Goal: Transaction & Acquisition: Purchase product/service

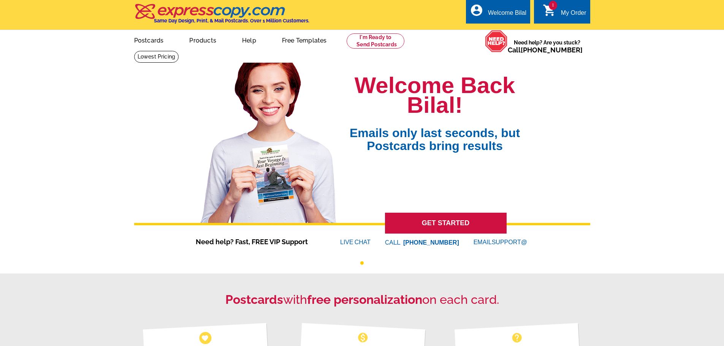
click at [551, 8] on span "1" at bounding box center [553, 5] width 8 height 9
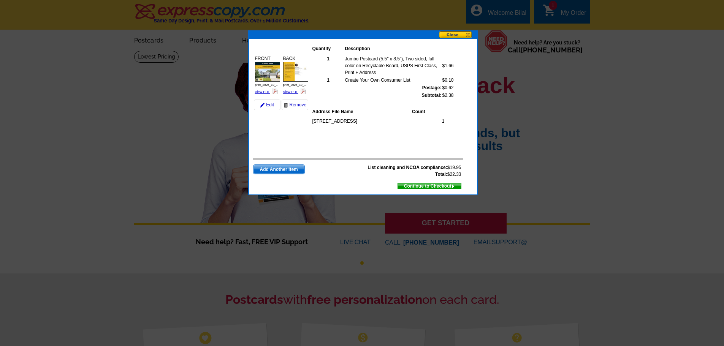
click at [331, 112] on th "Address File Name" at bounding box center [362, 112] width 100 height 8
drag, startPoint x: 312, startPoint y: 122, endPoint x: 400, endPoint y: 122, distance: 88.2
click at [363, 122] on td "[STREET_ADDRESS]" at bounding box center [364, 121] width 104 height 8
drag, startPoint x: 438, startPoint y: 123, endPoint x: 447, endPoint y: 122, distance: 9.5
click at [447, 122] on div "1842 Willow Creek Drive 1" at bounding box center [383, 130] width 143 height 28
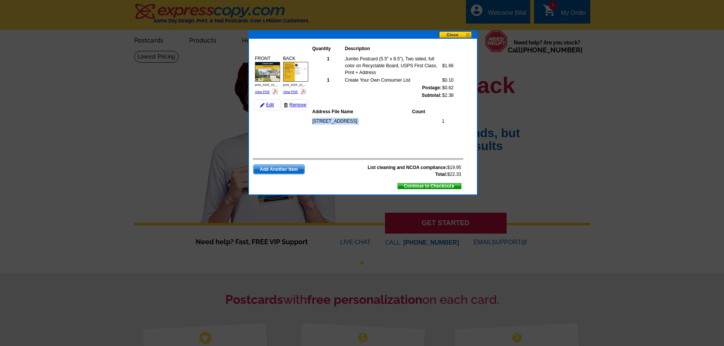
click at [456, 33] on button at bounding box center [458, 35] width 38 height 8
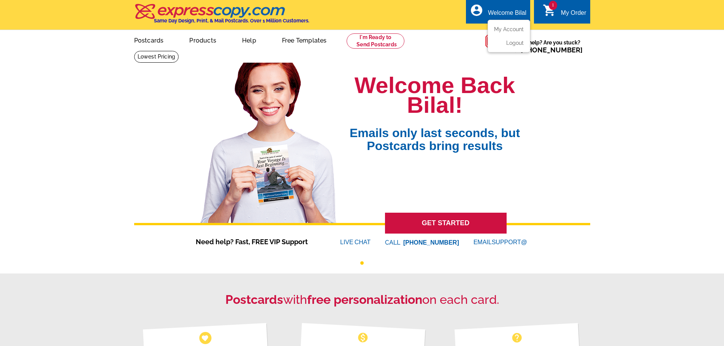
click at [511, 26] on ul "My Account Logout" at bounding box center [509, 36] width 43 height 33
click at [499, 27] on link "My Account" at bounding box center [507, 29] width 33 height 7
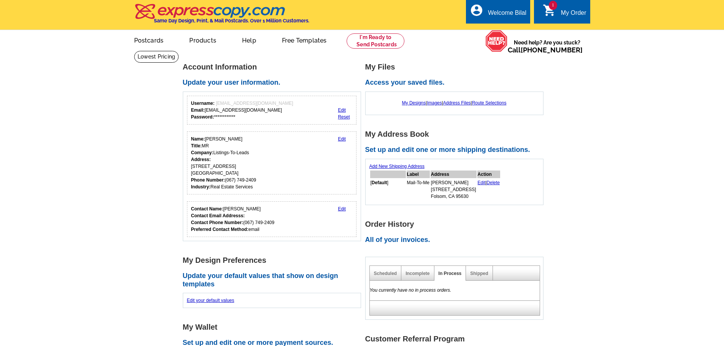
click at [639, 138] on main "**********" at bounding box center [362, 303] width 724 height 504
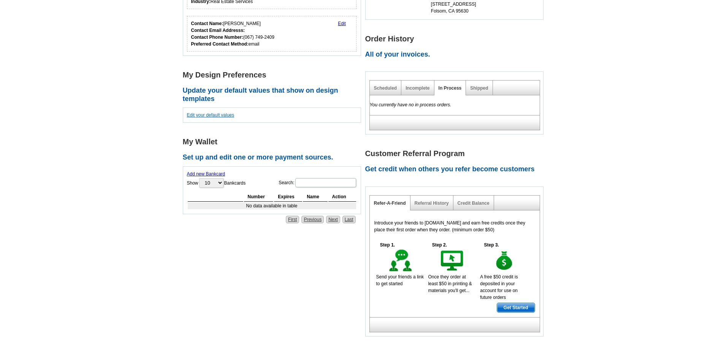
scroll to position [190, 0]
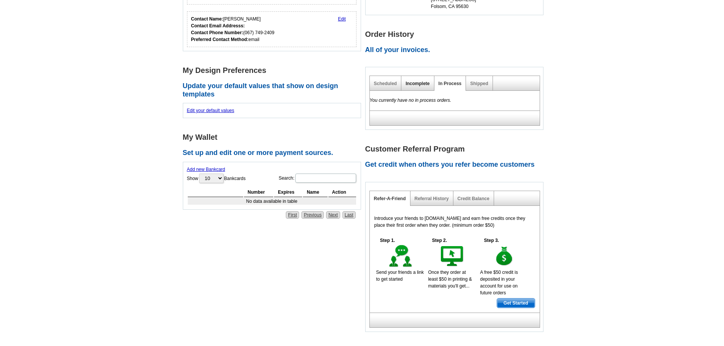
click at [427, 86] on link "Incomplete" at bounding box center [418, 83] width 24 height 5
click at [387, 86] on link "Scheduled" at bounding box center [385, 83] width 23 height 5
click at [488, 87] on div "Shipped" at bounding box center [479, 83] width 27 height 15
click at [486, 86] on link "Shipped" at bounding box center [479, 83] width 18 height 5
click at [418, 86] on link "Incomplete" at bounding box center [418, 83] width 24 height 5
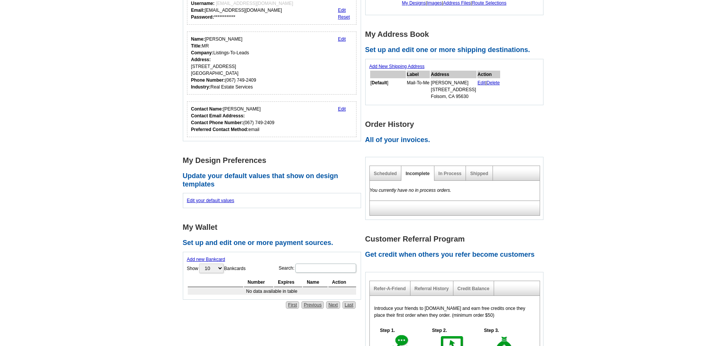
scroll to position [76, 0]
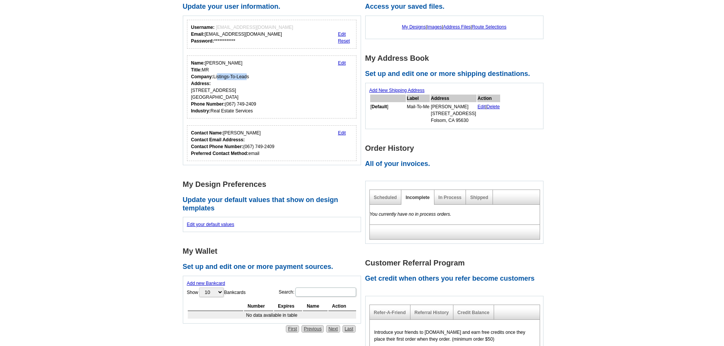
drag, startPoint x: 217, startPoint y: 77, endPoint x: 246, endPoint y: 77, distance: 28.5
click at [246, 77] on div "Name: Bilal Ararou Title: MR Company: Listings-To-Leads Address: 88 Fairground …" at bounding box center [223, 87] width 65 height 55
drag, startPoint x: 211, startPoint y: 86, endPoint x: 230, endPoint y: 87, distance: 19.1
click at [230, 87] on div "Name: Bilal Ararou Title: MR Company: Listings-To-Leads Address: 88 Fairground …" at bounding box center [223, 87] width 65 height 55
drag, startPoint x: 203, startPoint y: 93, endPoint x: 228, endPoint y: 95, distance: 24.8
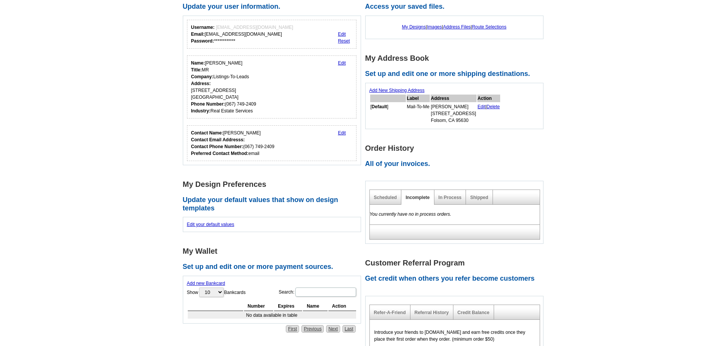
click at [228, 92] on div "Name: Bilal Ararou Title: MR Company: Listings-To-Leads Address: 88 Fairground …" at bounding box center [223, 87] width 65 height 55
drag, startPoint x: 203, startPoint y: 113, endPoint x: 244, endPoint y: 116, distance: 41.2
click at [245, 114] on div "Name: Bilal Ararou Title: MR Company: Listings-To-Leads Address: 88 Fairground …" at bounding box center [223, 87] width 65 height 55
click at [215, 144] on strong "Contact Phone Number:" at bounding box center [217, 146] width 52 height 5
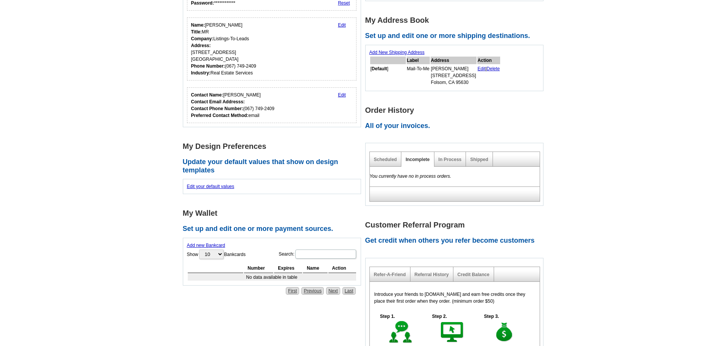
scroll to position [152, 0]
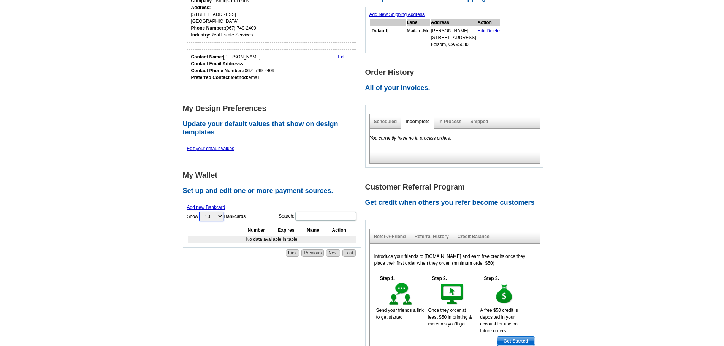
click at [212, 221] on select "10 25 50 100" at bounding box center [211, 217] width 24 height 10
click at [212, 220] on select "10 25 50 100" at bounding box center [211, 217] width 24 height 10
drag, startPoint x: 303, startPoint y: 222, endPoint x: 306, endPoint y: 221, distance: 3.9
click at [304, 222] on label "Search:" at bounding box center [318, 216] width 78 height 11
click at [304, 221] on input "Search:" at bounding box center [325, 216] width 61 height 9
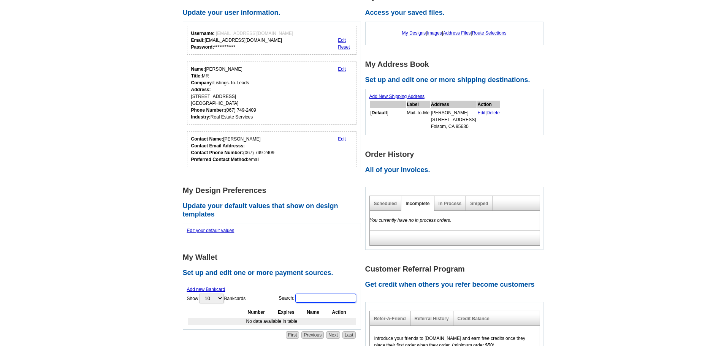
scroll to position [0, 0]
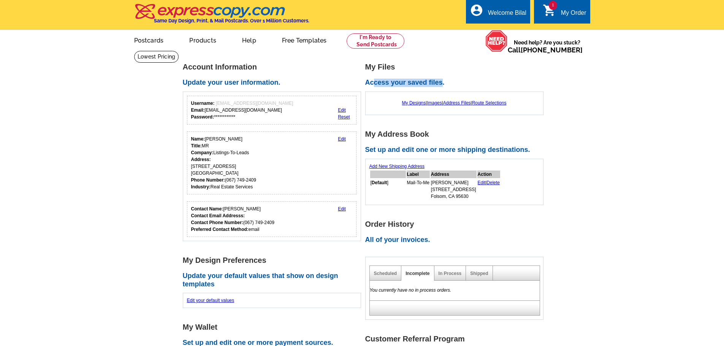
drag, startPoint x: 374, startPoint y: 83, endPoint x: 442, endPoint y: 84, distance: 67.7
click at [442, 84] on h2 "Access your saved files." at bounding box center [456, 83] width 182 height 8
click at [417, 85] on h2 "Access your saved files." at bounding box center [456, 83] width 182 height 8
click at [462, 105] on link "Address Files" at bounding box center [457, 102] width 28 height 5
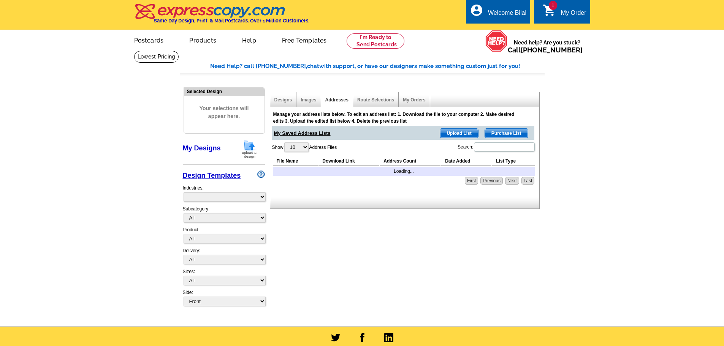
select select "785"
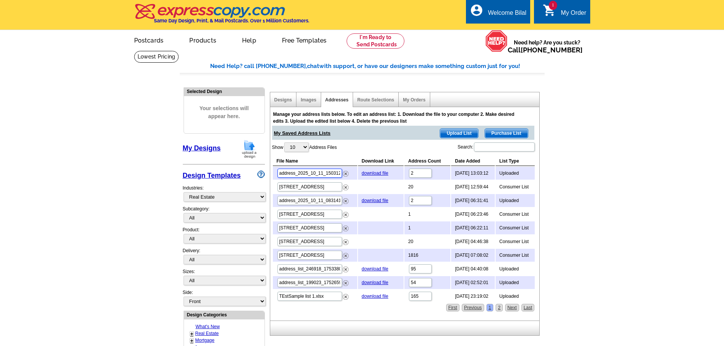
click at [293, 172] on input "address_2025_10_11_150312_68eab80041d52.csv" at bounding box center [309, 173] width 65 height 9
click at [308, 174] on input "address_2025_10_11_150312_68eab80041d52.csv" at bounding box center [309, 173] width 65 height 9
click at [416, 175] on input "2" at bounding box center [420, 173] width 23 height 9
click at [407, 187] on td "20" at bounding box center [427, 187] width 46 height 13
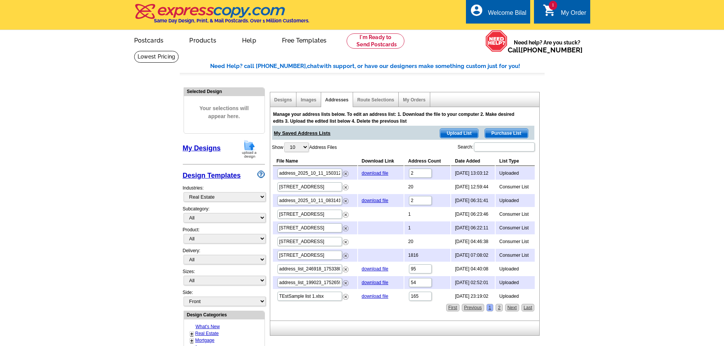
click at [516, 175] on td "Uploaded" at bounding box center [516, 173] width 40 height 13
click at [516, 185] on td "Consumer List" at bounding box center [516, 187] width 40 height 13
drag, startPoint x: 533, startPoint y: 187, endPoint x: 508, endPoint y: 201, distance: 28.8
click at [508, 187] on td "Consumer List" at bounding box center [516, 187] width 40 height 13
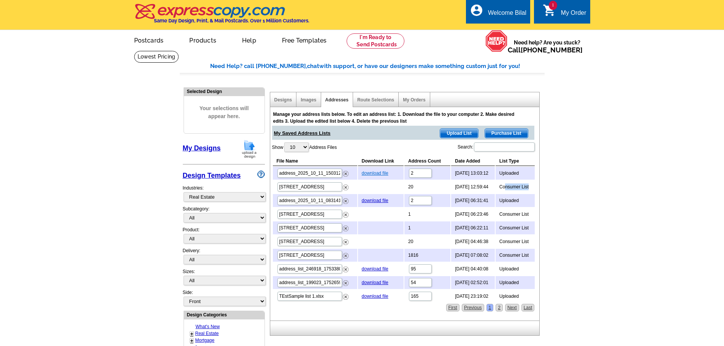
click at [368, 174] on link "download file" at bounding box center [375, 173] width 27 height 5
click at [309, 181] on td "[STREET_ADDRESS]" at bounding box center [315, 187] width 84 height 13
click at [308, 185] on input "[STREET_ADDRESS]" at bounding box center [309, 186] width 65 height 9
drag, startPoint x: 402, startPoint y: 188, endPoint x: 394, endPoint y: 188, distance: 8.4
click at [404, 188] on td "20" at bounding box center [427, 187] width 46 height 13
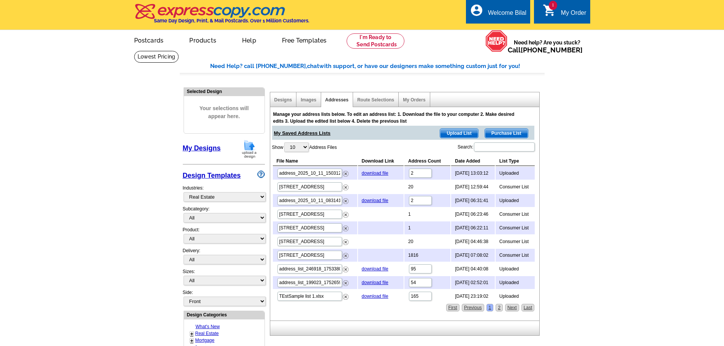
click at [368, 187] on td at bounding box center [381, 187] width 46 height 13
click at [507, 188] on td "Consumer List" at bounding box center [516, 187] width 40 height 13
drag, startPoint x: 501, startPoint y: 188, endPoint x: 523, endPoint y: 188, distance: 21.3
click at [523, 188] on td "Consumer List" at bounding box center [516, 187] width 40 height 13
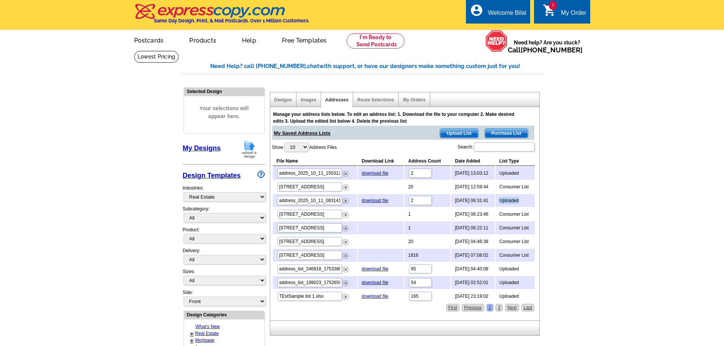
drag, startPoint x: 497, startPoint y: 200, endPoint x: 522, endPoint y: 200, distance: 25.1
click at [522, 200] on td "Uploaded" at bounding box center [516, 200] width 40 height 13
click at [235, 219] on select "All RE/MAX® Referrals Keller Williams® Berkshire Hathaway Home Services Century…" at bounding box center [225, 218] width 82 height 10
drag, startPoint x: 235, startPoint y: 219, endPoint x: 239, endPoint y: 220, distance: 3.9
click at [235, 220] on select "All RE/MAX® Referrals Keller Williams® Berkshire Hathaway Home Services Century…" at bounding box center [225, 218] width 82 height 10
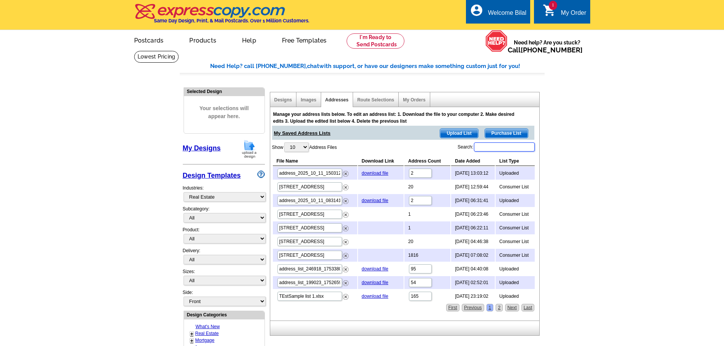
click at [485, 145] on input "Search:" at bounding box center [504, 147] width 61 height 9
click at [504, 135] on span "Purchase List" at bounding box center [506, 133] width 43 height 9
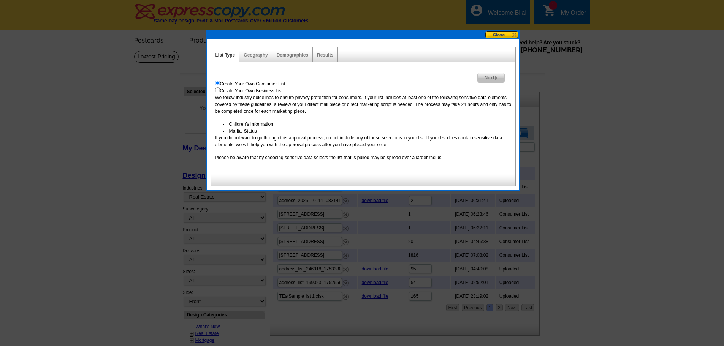
click at [258, 58] on div "Geography" at bounding box center [255, 55] width 33 height 15
click at [256, 54] on link "Geography" at bounding box center [256, 54] width 24 height 5
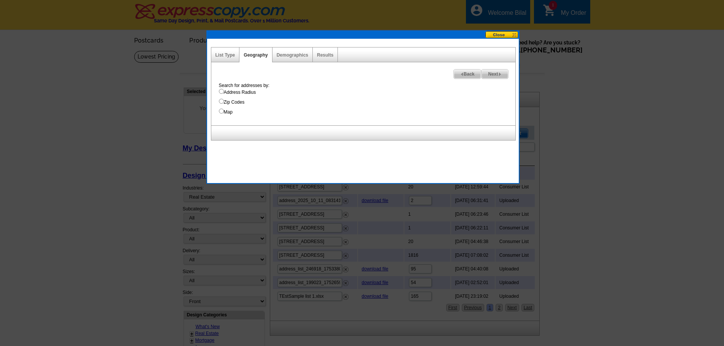
click at [223, 92] on input "Address Radius" at bounding box center [221, 91] width 5 height 5
radio input "true"
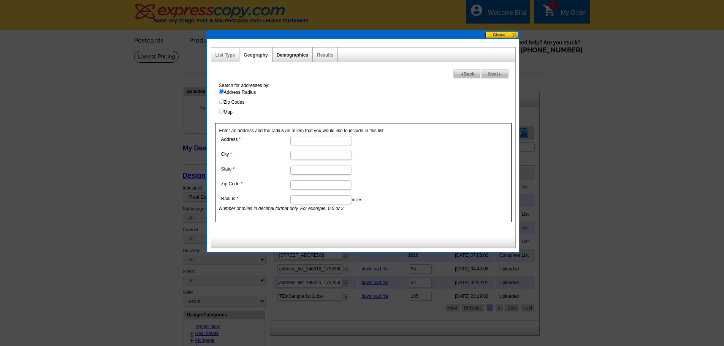
click at [296, 57] on link "Demographics" at bounding box center [293, 54] width 32 height 5
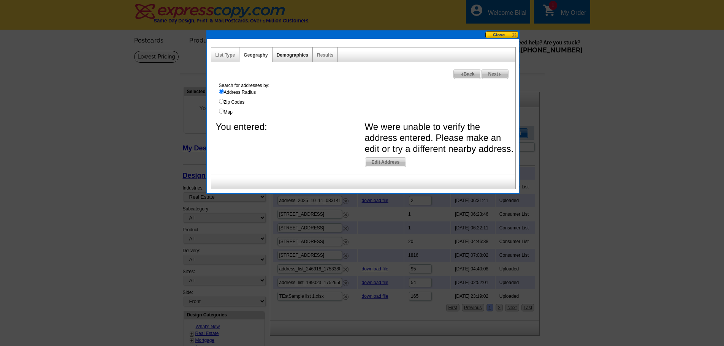
click at [294, 57] on link "Demographics" at bounding box center [293, 54] width 32 height 5
click at [232, 92] on label "Address Radius" at bounding box center [367, 92] width 296 height 7
click at [224, 92] on input "Address Radius" at bounding box center [221, 91] width 5 height 5
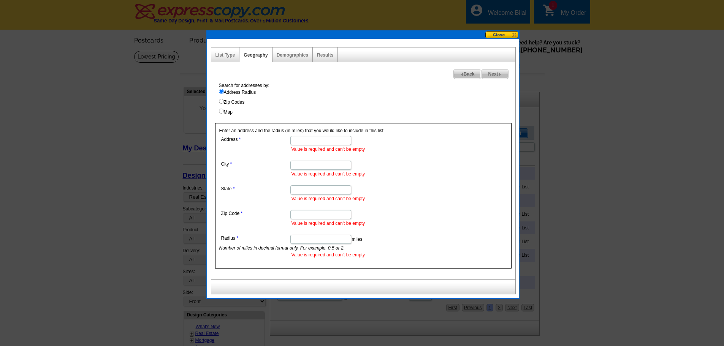
click at [328, 141] on input "Address" at bounding box center [320, 140] width 61 height 9
click at [315, 140] on input "Address" at bounding box center [320, 140] width 61 height 9
click at [312, 138] on input "Address" at bounding box center [320, 140] width 61 height 9
paste input "[STREET_ADDRESS]"
type input "[STREET_ADDRESS]"
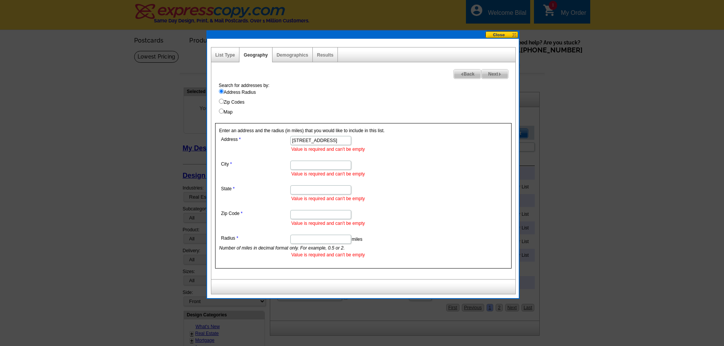
click at [321, 171] on li "Value is required and can't be empty" at bounding box center [356, 174] width 130 height 7
click at [319, 166] on input "City" at bounding box center [320, 165] width 61 height 9
paste input "San Jose"
type input "San Jose"
click at [326, 193] on input "State" at bounding box center [320, 189] width 61 height 9
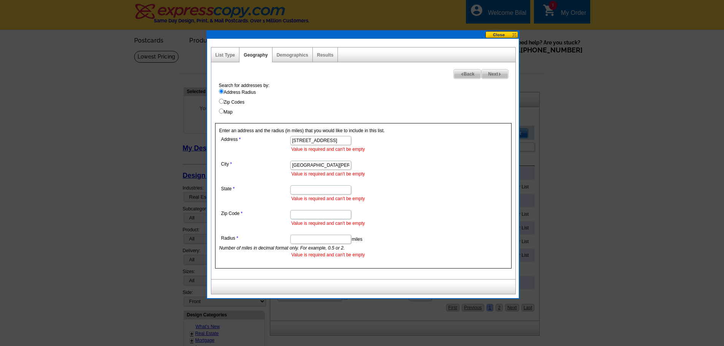
paste input "CA"
type input "CA"
click at [300, 216] on input "Zip Code" at bounding box center [320, 214] width 61 height 9
paste input "95125"
type input "95125"
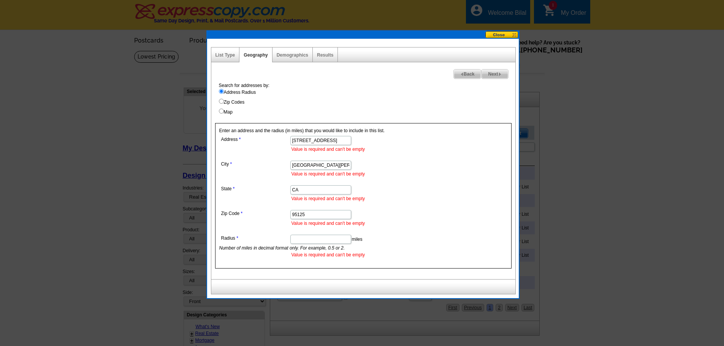
drag, startPoint x: 288, startPoint y: 239, endPoint x: 296, endPoint y: 241, distance: 8.2
click at [292, 241] on dl "Address 1842 Willow Creek Drive Value is required and can't be empty City San J…" at bounding box center [320, 196] width 202 height 124
click at [299, 241] on input "Radius" at bounding box center [320, 239] width 61 height 9
type input "1"
click at [408, 233] on dd "1 miles Number of miles in decimal format only. For example, 0.5 or 2. Value is…" at bounding box center [320, 245] width 202 height 25
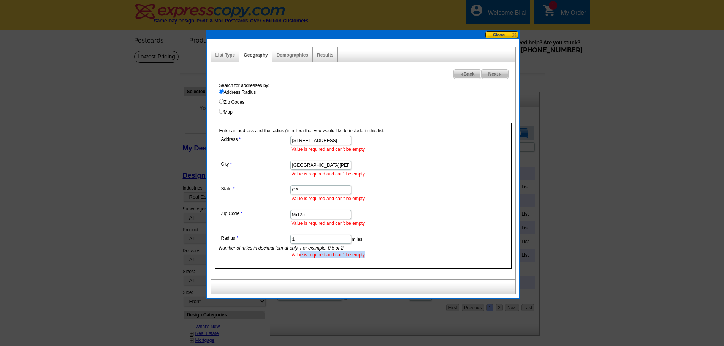
drag, startPoint x: 301, startPoint y: 255, endPoint x: 369, endPoint y: 256, distance: 68.0
click at [369, 256] on li "Value is required and can't be empty" at bounding box center [356, 255] width 130 height 7
click at [482, 73] on span "Next" at bounding box center [495, 74] width 26 height 9
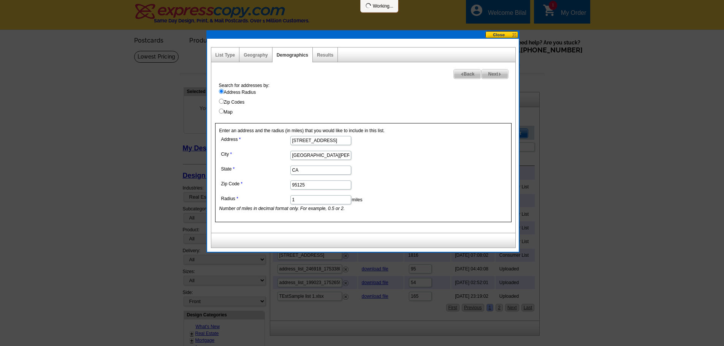
select select
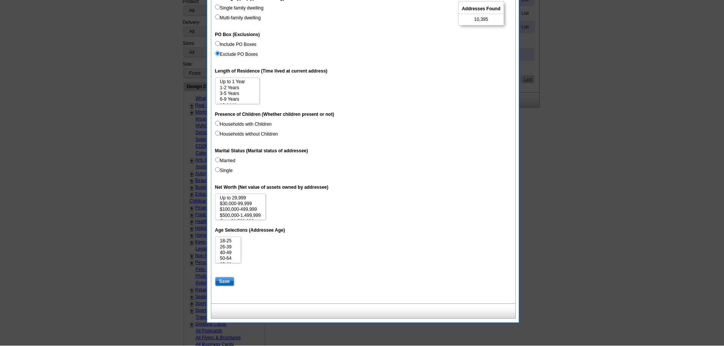
scroll to position [228, 0]
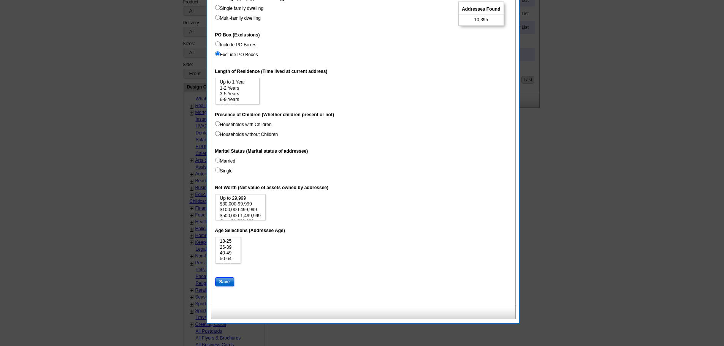
click at [229, 283] on input "Save" at bounding box center [224, 281] width 19 height 9
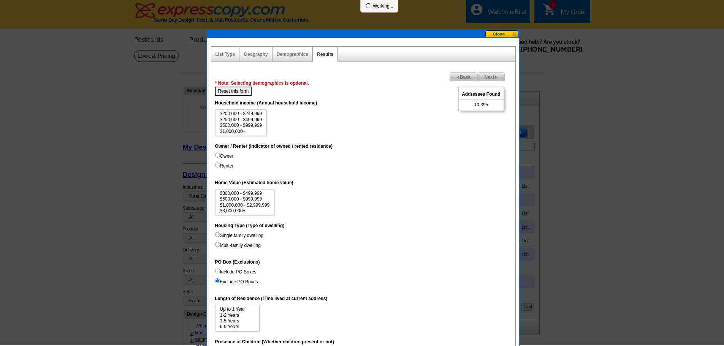
scroll to position [0, 0]
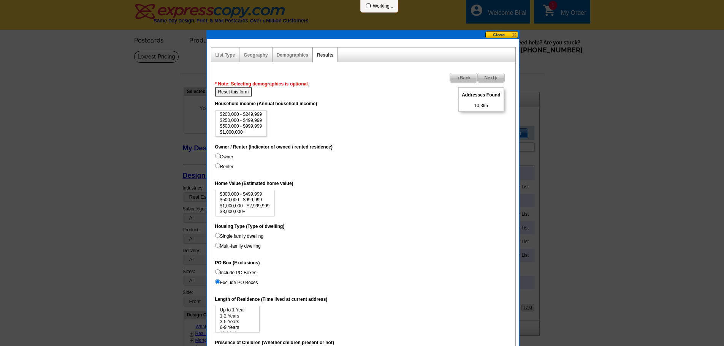
select select
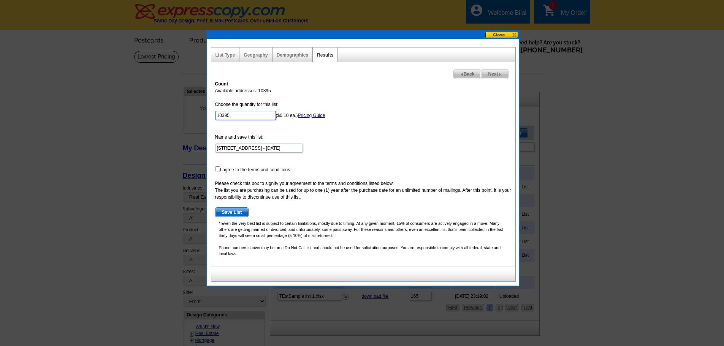
click at [228, 116] on input "10395" at bounding box center [245, 115] width 61 height 9
drag, startPoint x: 215, startPoint y: 89, endPoint x: 261, endPoint y: 89, distance: 46.0
click at [261, 89] on div "Count Available addresses: 10395 Choose the quantity for this list: 10395 ($0.1…" at bounding box center [363, 172] width 304 height 190
click at [283, 90] on div "Count Available addresses: 10395 Choose the quantity for this list: 10395 ($0.1…" at bounding box center [363, 172] width 304 height 190
click at [312, 114] on link "Pricing Guide" at bounding box center [311, 115] width 27 height 5
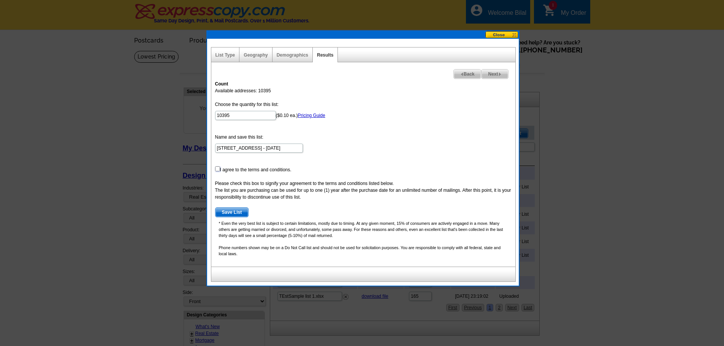
click at [216, 169] on input "checkbox" at bounding box center [217, 168] width 5 height 5
checkbox input "true"
click at [515, 35] on button at bounding box center [501, 34] width 33 height 7
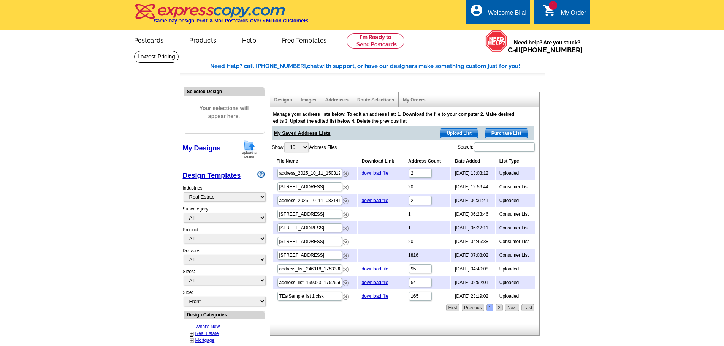
click at [350, 102] on div "Addresses" at bounding box center [337, 99] width 32 height 15
click at [345, 102] on link "Addresses" at bounding box center [336, 99] width 23 height 5
click at [315, 187] on input "[STREET_ADDRESS]" at bounding box center [309, 186] width 65 height 9
click at [331, 187] on input "[STREET_ADDRESS]" at bounding box center [309, 186] width 65 height 9
drag, startPoint x: 331, startPoint y: 187, endPoint x: 273, endPoint y: 187, distance: 58.1
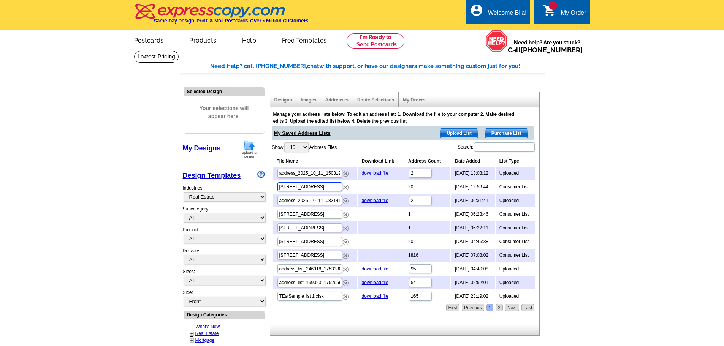
click at [273, 187] on td "[STREET_ADDRESS]" at bounding box center [315, 187] width 84 height 13
click at [318, 200] on input "address_2025_10_11_083141_68ea5c3d29706.csv" at bounding box center [309, 200] width 65 height 9
click at [301, 199] on input "address_2025_10_11_083141_68ea5c3d29706.csv" at bounding box center [309, 200] width 65 height 9
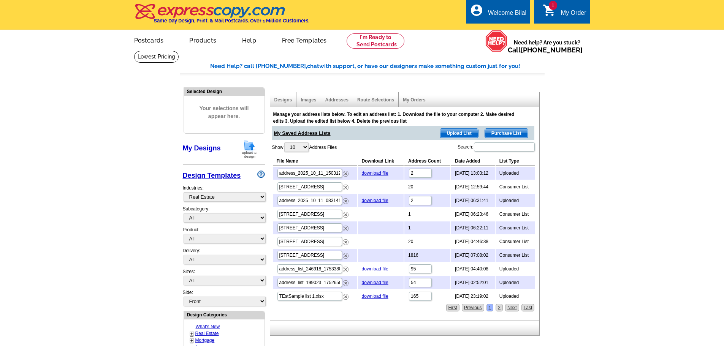
click at [347, 105] on div "Addresses" at bounding box center [337, 99] width 32 height 15
click at [301, 106] on div "Images" at bounding box center [308, 99] width 24 height 15
click at [284, 102] on link "Designs" at bounding box center [283, 99] width 18 height 5
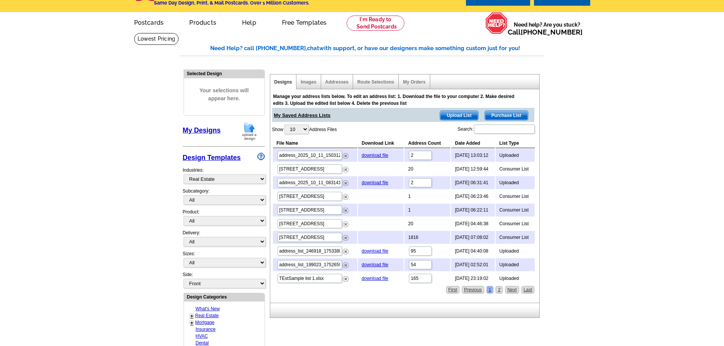
scroll to position [38, 0]
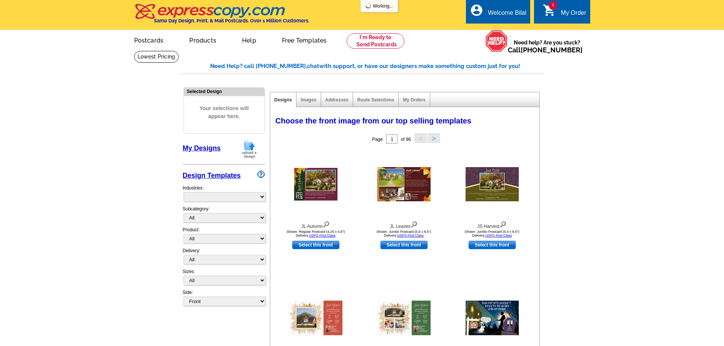
select select "785"
click at [314, 101] on link "Images" at bounding box center [309, 99] width 16 height 5
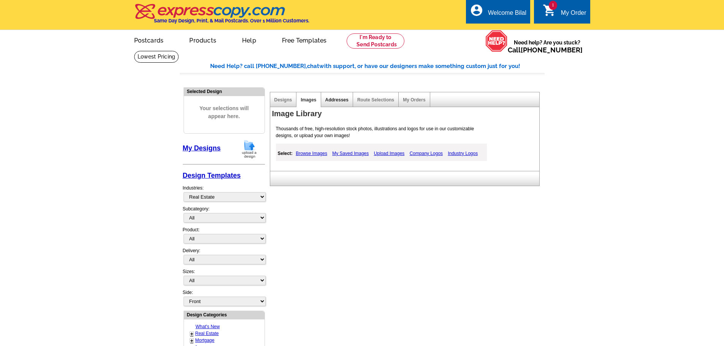
click at [329, 98] on link "Addresses" at bounding box center [336, 99] width 23 height 5
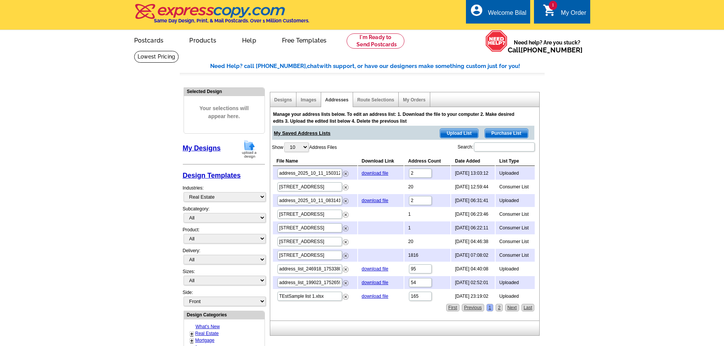
click at [361, 103] on div "Route Selections" at bounding box center [376, 99] width 46 height 15
click at [374, 98] on link "Route Selections" at bounding box center [375, 99] width 37 height 5
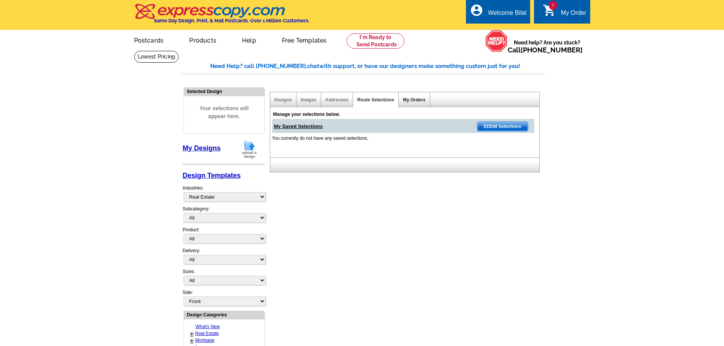
click at [417, 100] on link "My Orders" at bounding box center [414, 99] width 22 height 5
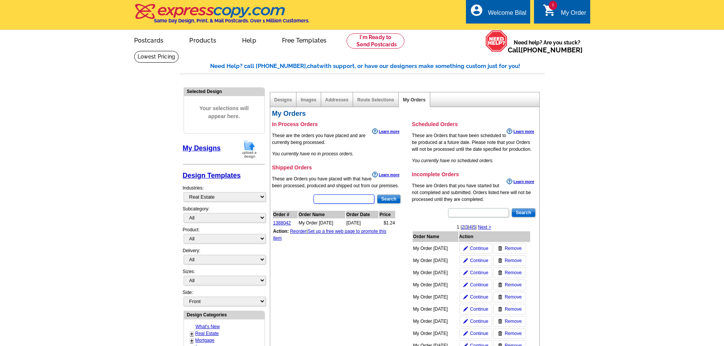
click at [341, 201] on input "text" at bounding box center [344, 199] width 61 height 9
click at [482, 249] on span "Continue" at bounding box center [479, 248] width 18 height 7
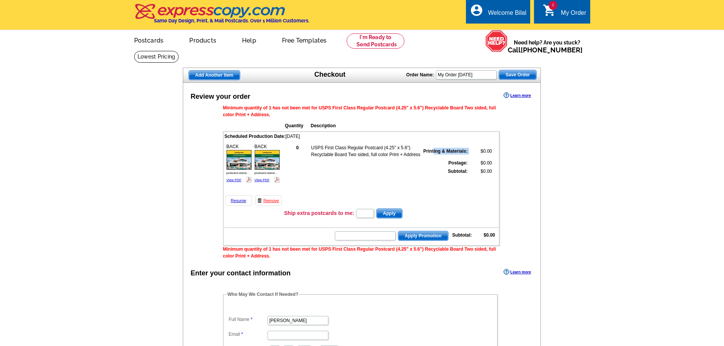
drag, startPoint x: 437, startPoint y: 149, endPoint x: 478, endPoint y: 149, distance: 40.3
click at [478, 149] on tr "0 USPS First Class Regular Postcard (4.25" x 5.6") Recyclable Board Two sided, …" at bounding box center [389, 151] width 208 height 14
click at [488, 151] on td "$0.00" at bounding box center [481, 151] width 24 height 14
click at [369, 213] on input "text" at bounding box center [365, 213] width 18 height 9
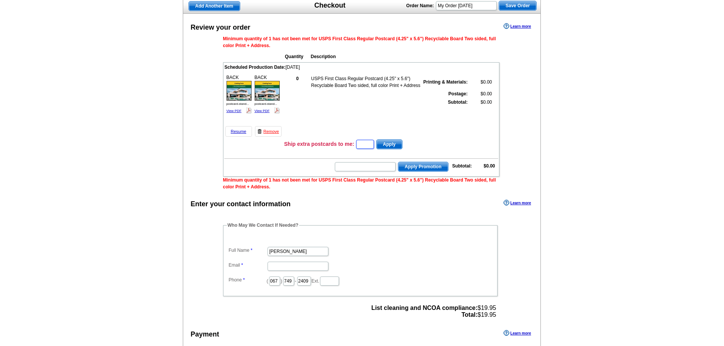
scroll to position [76, 0]
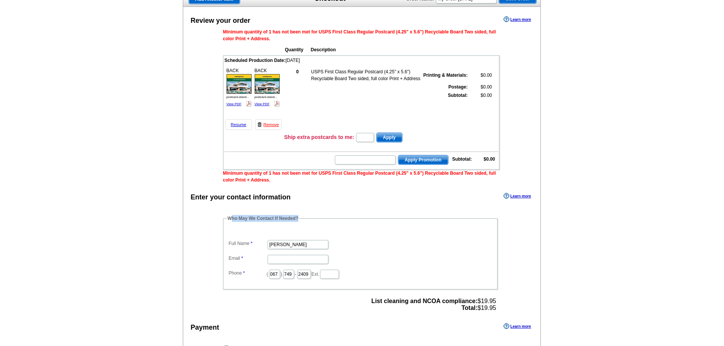
drag, startPoint x: 248, startPoint y: 222, endPoint x: 306, endPoint y: 221, distance: 57.8
click at [306, 221] on fieldset "Who May We Contact If Needed? Full Name [PERSON_NAME] Email Phone ( 067 ) 749 -…" at bounding box center [360, 252] width 274 height 74
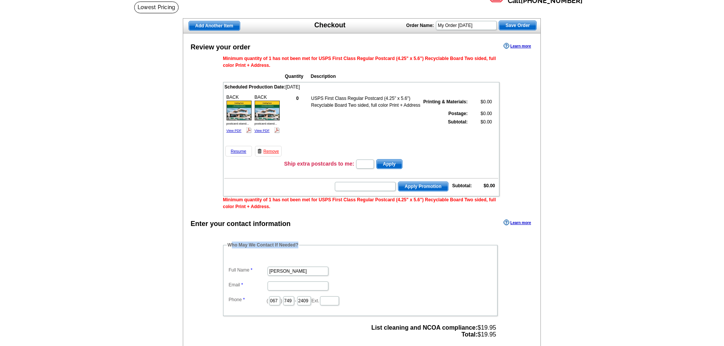
scroll to position [38, 0]
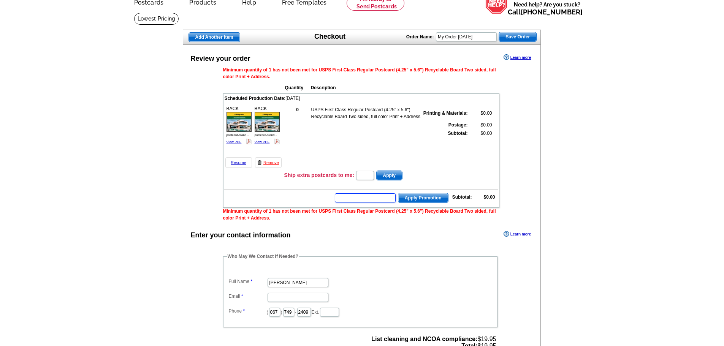
click at [380, 200] on input "text" at bounding box center [365, 197] width 61 height 9
click at [363, 177] on input "text" at bounding box center [365, 175] width 18 height 9
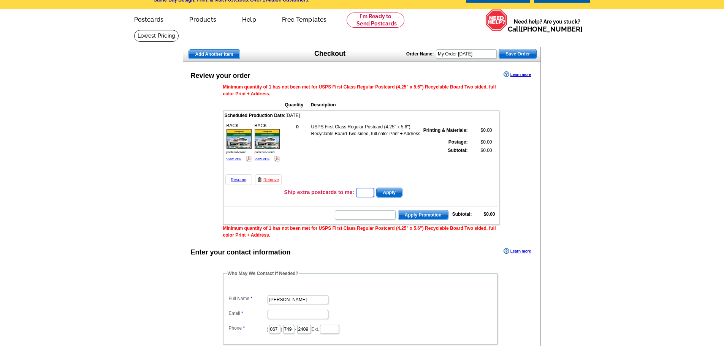
scroll to position [0, 0]
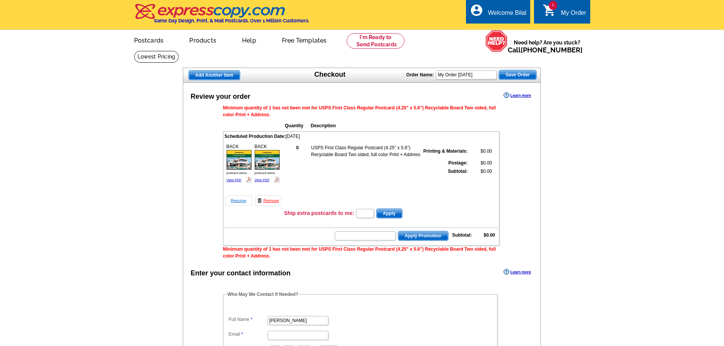
click at [244, 203] on link "Resume" at bounding box center [238, 200] width 27 height 11
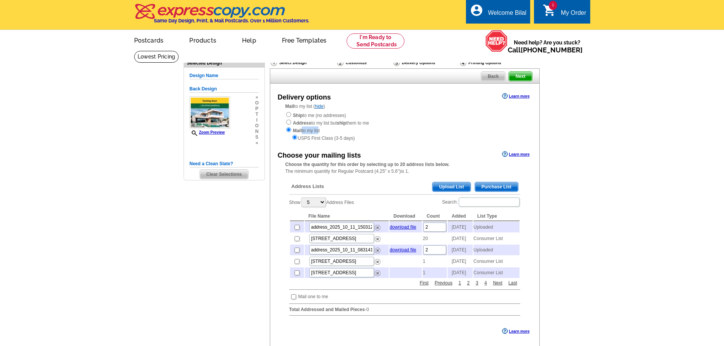
drag, startPoint x: 304, startPoint y: 131, endPoint x: 318, endPoint y: 131, distance: 14.1
click at [318, 131] on div "Ship to me (no addresses) Address to my list but ship them to me Mail to my lis…" at bounding box center [404, 126] width 239 height 30
click at [276, 62] on img at bounding box center [274, 62] width 6 height 7
click at [423, 121] on div "Ship to me (no addresses) Address to my list but ship them to me Mail to my lis…" at bounding box center [404, 126] width 239 height 30
click at [398, 61] on img at bounding box center [396, 62] width 6 height 7
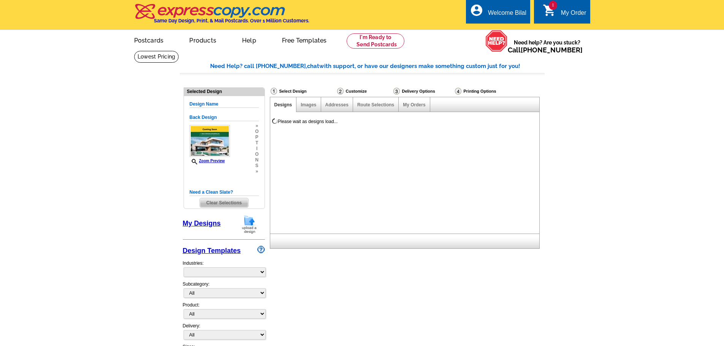
select select "785"
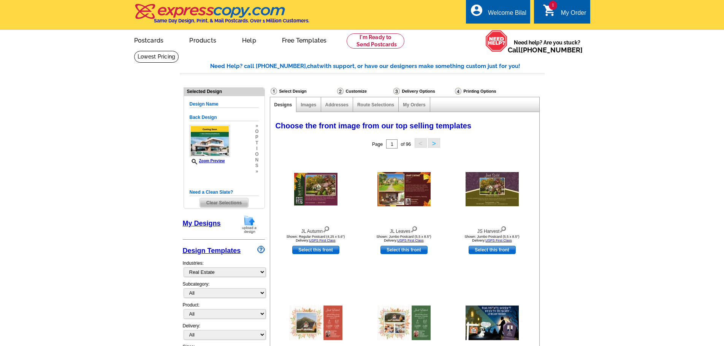
click at [340, 91] on img at bounding box center [340, 91] width 6 height 7
click at [341, 91] on img at bounding box center [340, 91] width 6 height 7
click at [360, 93] on div "Customize" at bounding box center [364, 91] width 56 height 8
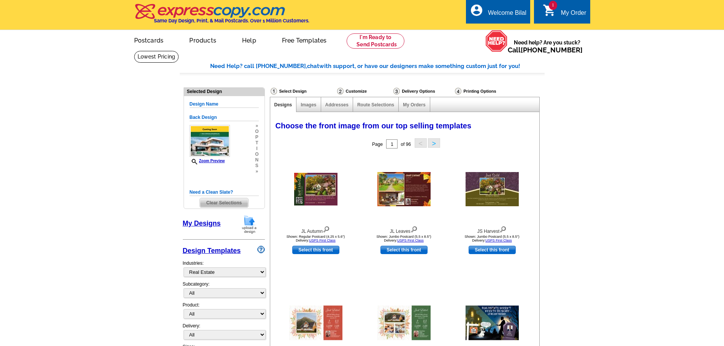
click at [475, 94] on div "Printing Options" at bounding box center [488, 91] width 68 height 8
click at [477, 92] on div "Printing Options" at bounding box center [488, 91] width 68 height 8
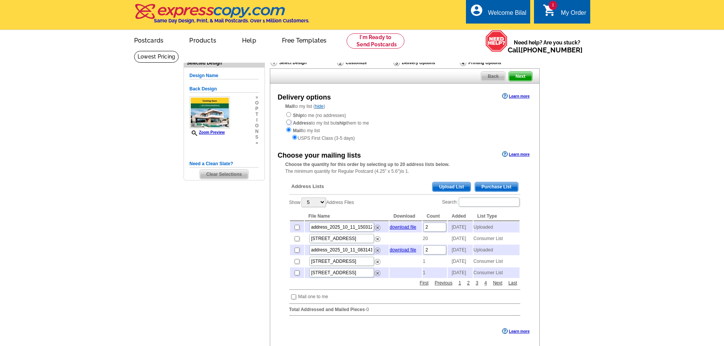
click at [288, 122] on input "radio" at bounding box center [288, 122] width 5 height 5
radio input "true"
click at [287, 116] on input "radio" at bounding box center [288, 114] width 5 height 5
radio input "true"
click at [287, 122] on input "radio" at bounding box center [288, 122] width 5 height 5
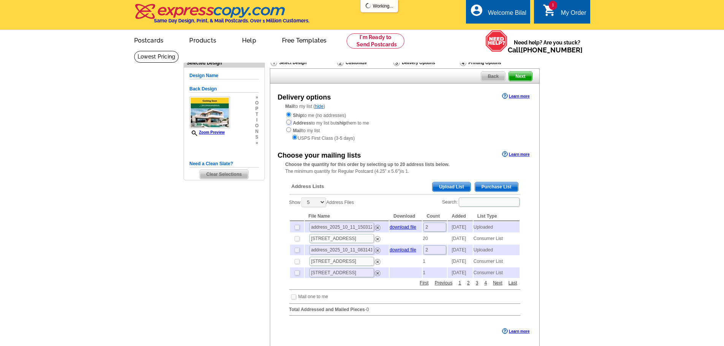
radio input "true"
click at [287, 129] on input "radio" at bounding box center [288, 129] width 5 height 5
radio input "true"
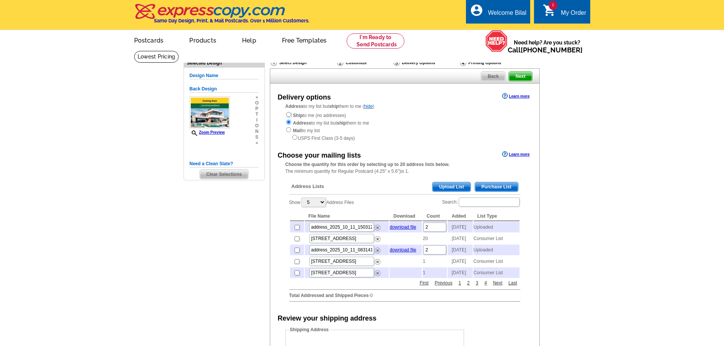
click at [289, 117] on input "radio" at bounding box center [288, 114] width 5 height 5
radio input "true"
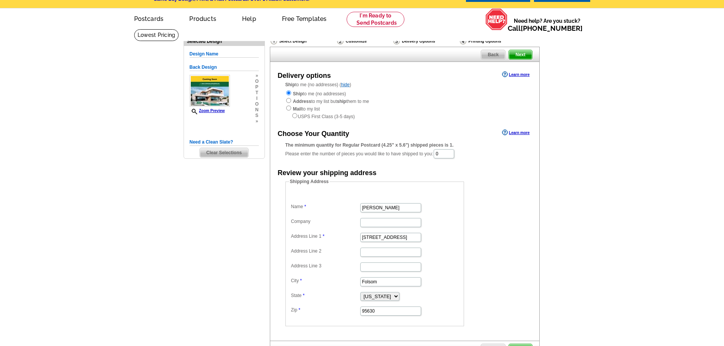
scroll to position [38, 0]
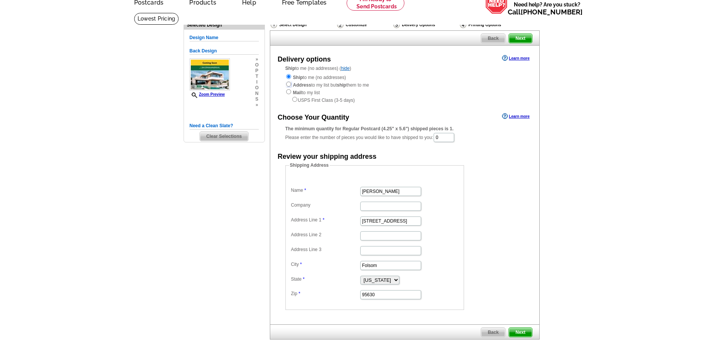
click at [290, 85] on input "radio" at bounding box center [288, 84] width 5 height 5
radio input "true"
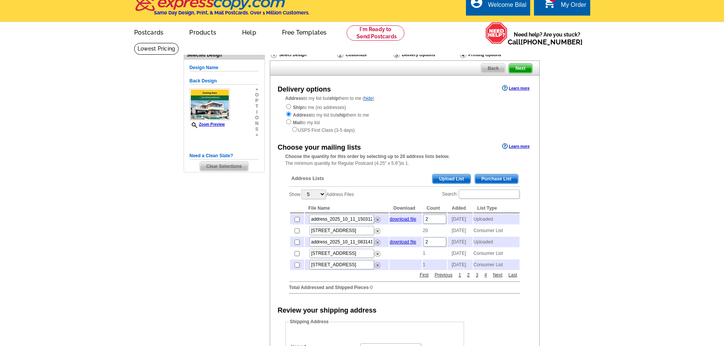
scroll to position [0, 0]
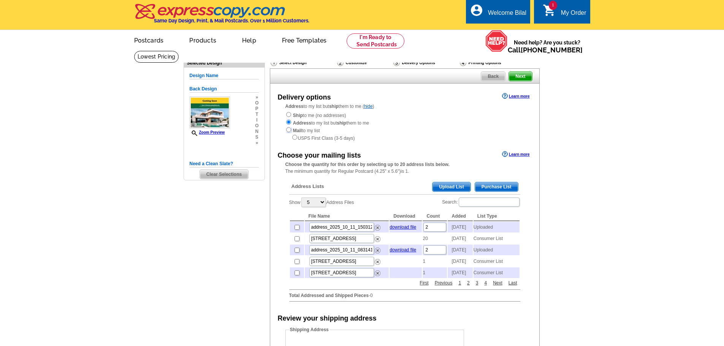
click at [286, 130] on input "radio" at bounding box center [288, 129] width 5 height 5
radio input "true"
